Goal: Information Seeking & Learning: Understand process/instructions

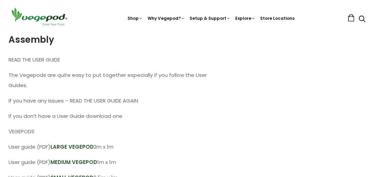
scroll to position [446, 0]
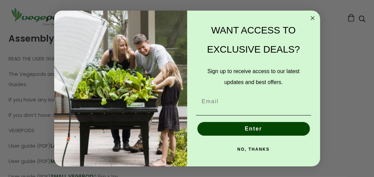
click at [314, 14] on circle "Close dialog" at bounding box center [313, 18] width 8 height 8
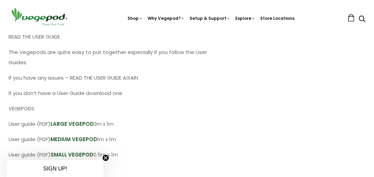
scroll to position [470, 0]
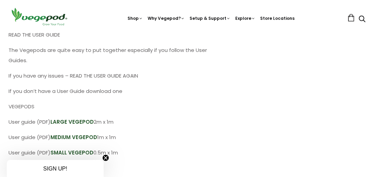
click at [78, 136] on link "MEDIUM VEGEPOD" at bounding box center [73, 136] width 47 height 7
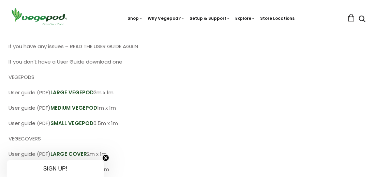
scroll to position [503, 0]
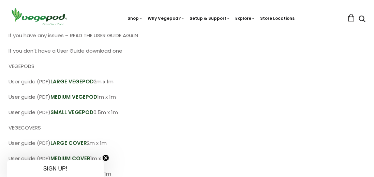
scroll to position [514, 0]
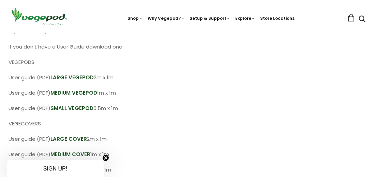
click at [69, 153] on link "MEDIUM COVER" at bounding box center [70, 153] width 40 height 7
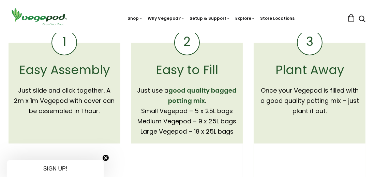
scroll to position [151, 0]
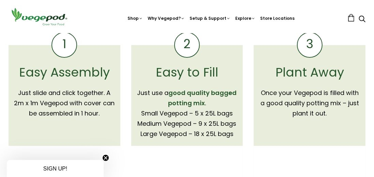
click at [173, 19] on link "Why Vegepod?" at bounding box center [166, 18] width 37 height 6
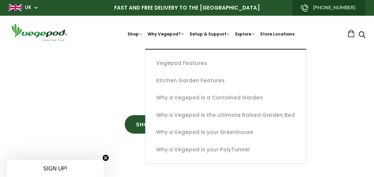
click at [194, 61] on link "Vegepod Features" at bounding box center [226, 63] width 161 height 17
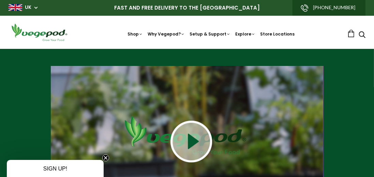
click at [185, 36] on icon at bounding box center [183, 34] width 4 height 4
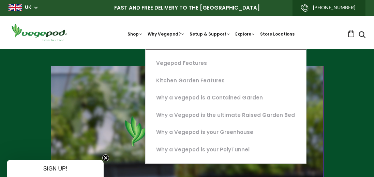
click at [143, 34] on icon at bounding box center [141, 34] width 4 height 4
